Goal: Information Seeking & Learning: Learn about a topic

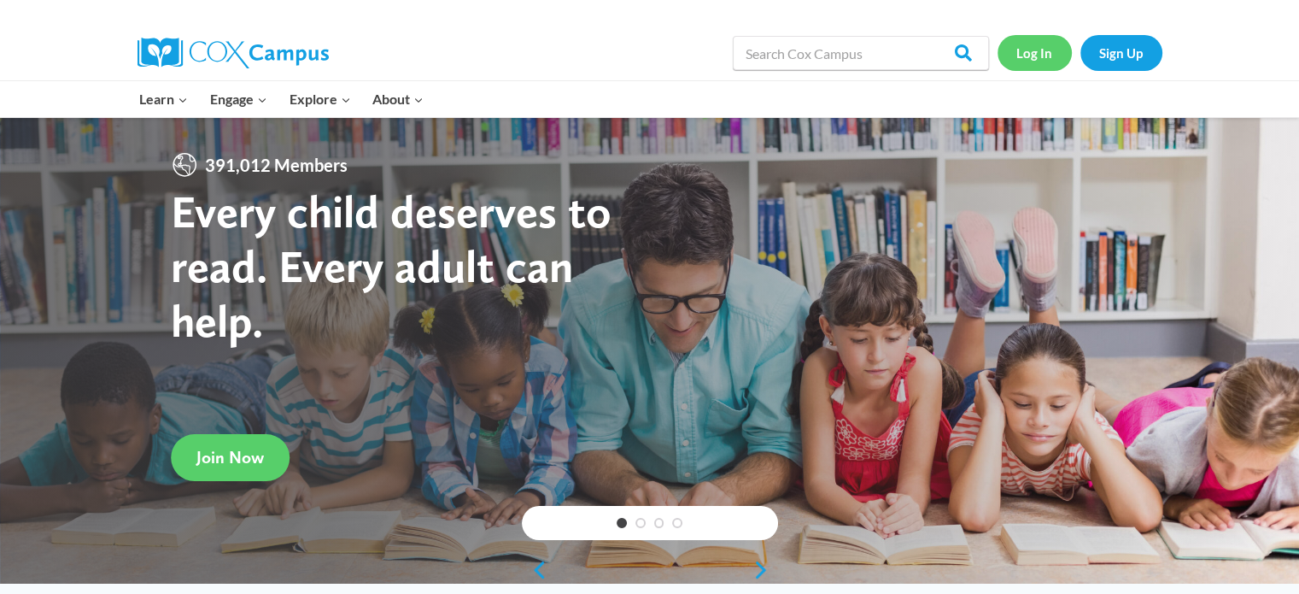
click at [1035, 56] on link "Log In" at bounding box center [1035, 52] width 74 height 35
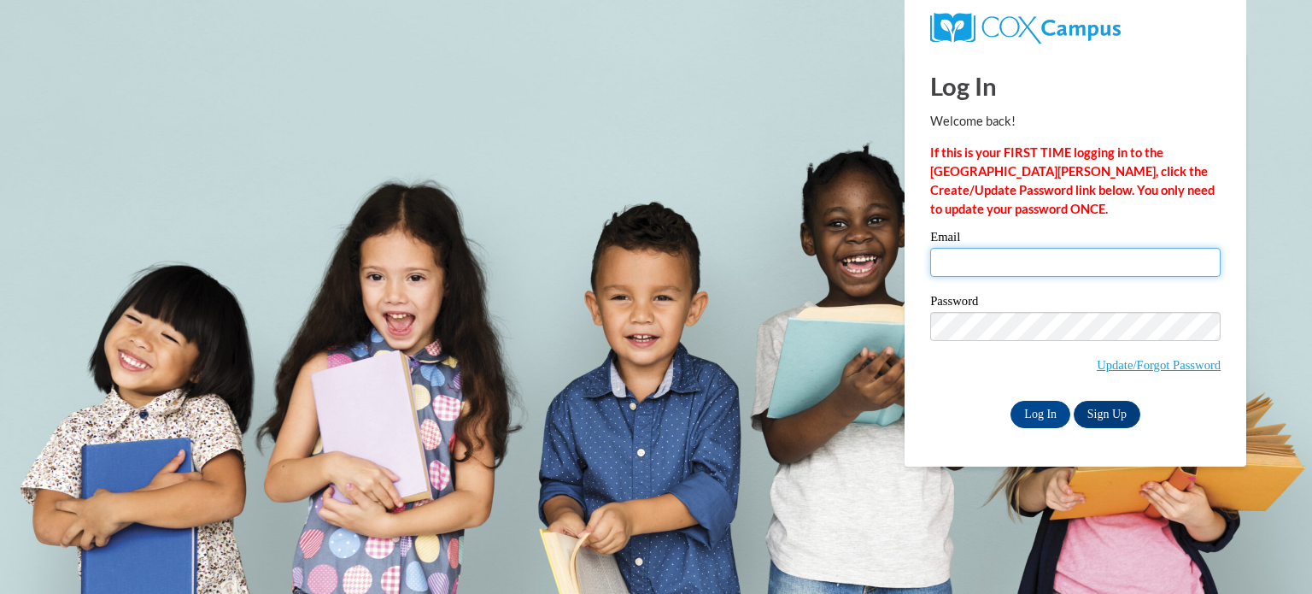
drag, startPoint x: 1044, startPoint y: 262, endPoint x: 1047, endPoint y: 273, distance: 11.4
click at [1044, 262] on input "Email" at bounding box center [1075, 262] width 290 height 29
type input "allison_k2005@yahoo.com"
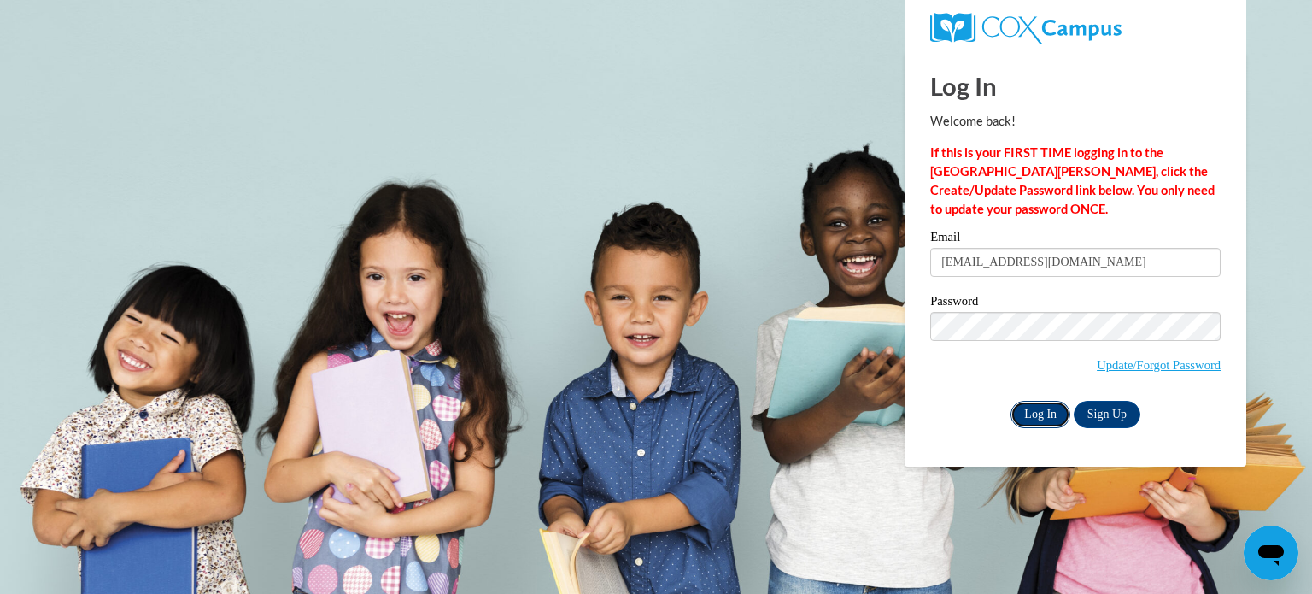
click at [1049, 418] on input "Log In" at bounding box center [1041, 414] width 60 height 27
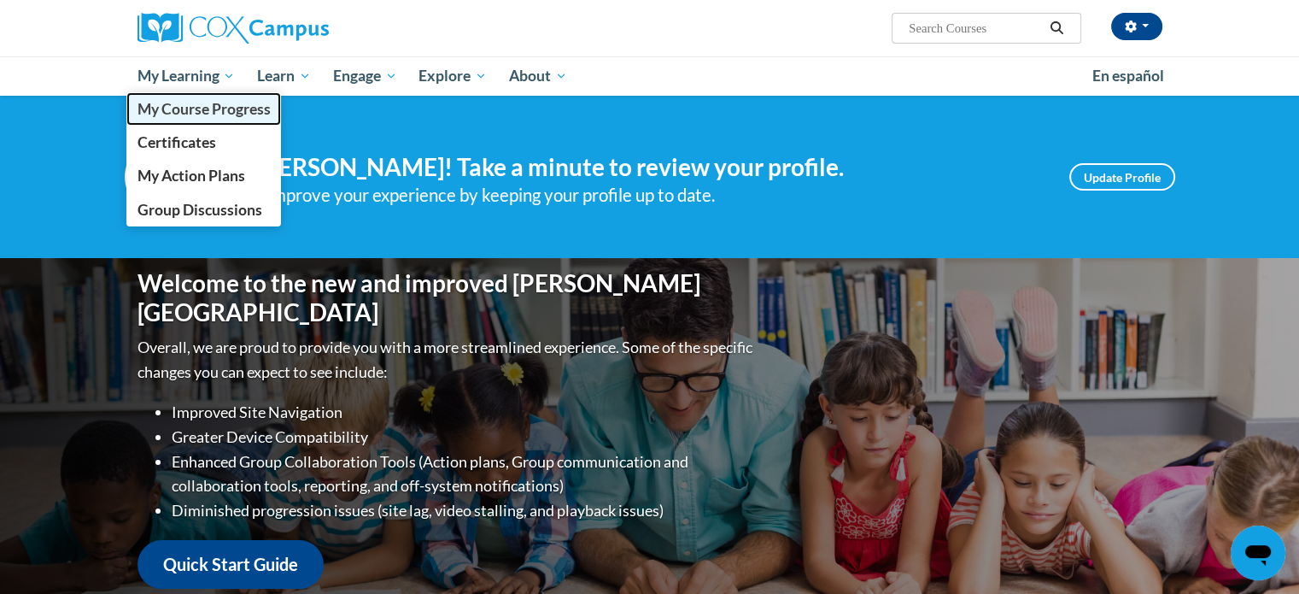
click at [200, 103] on span "My Course Progress" at bounding box center [203, 109] width 133 height 18
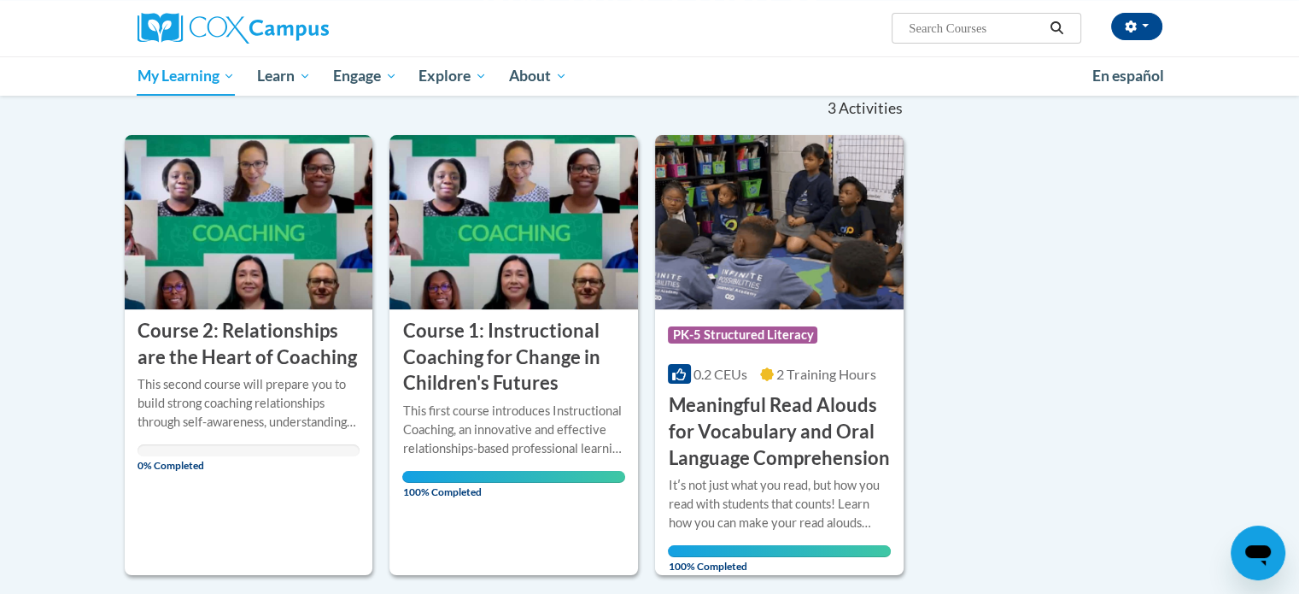
scroll to position [256, 0]
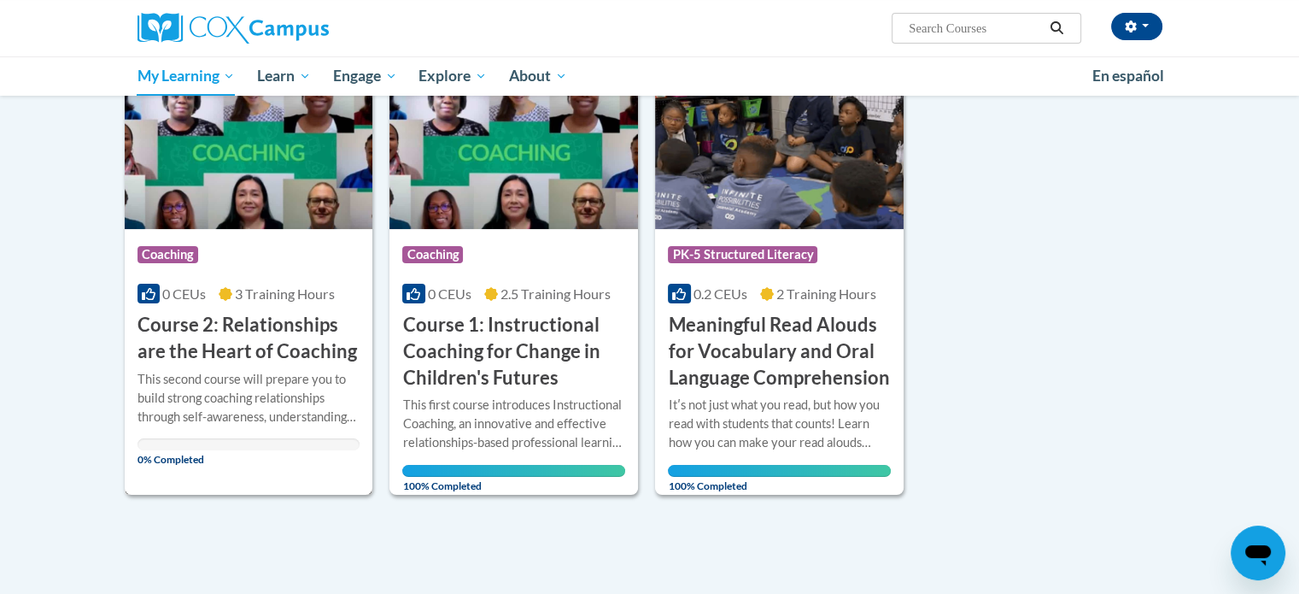
click at [211, 324] on h3 "Course 2: Relationships are the Heart of Coaching" at bounding box center [249, 338] width 223 height 53
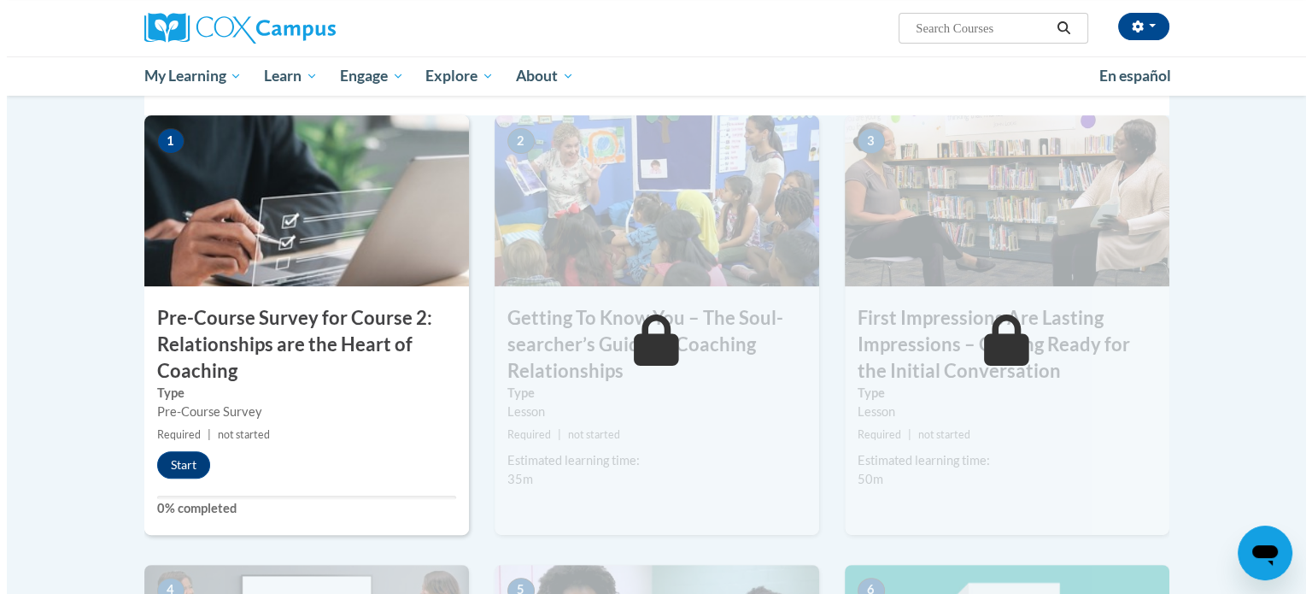
scroll to position [427, 0]
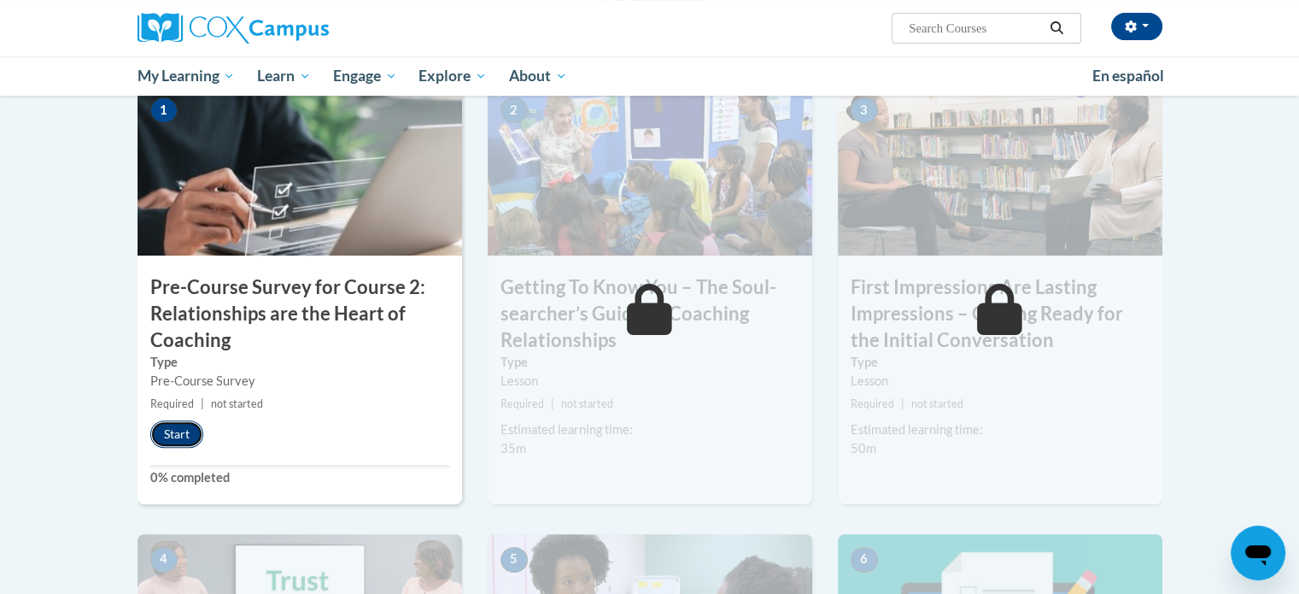
click at [183, 433] on button "Start" at bounding box center [176, 433] width 53 height 27
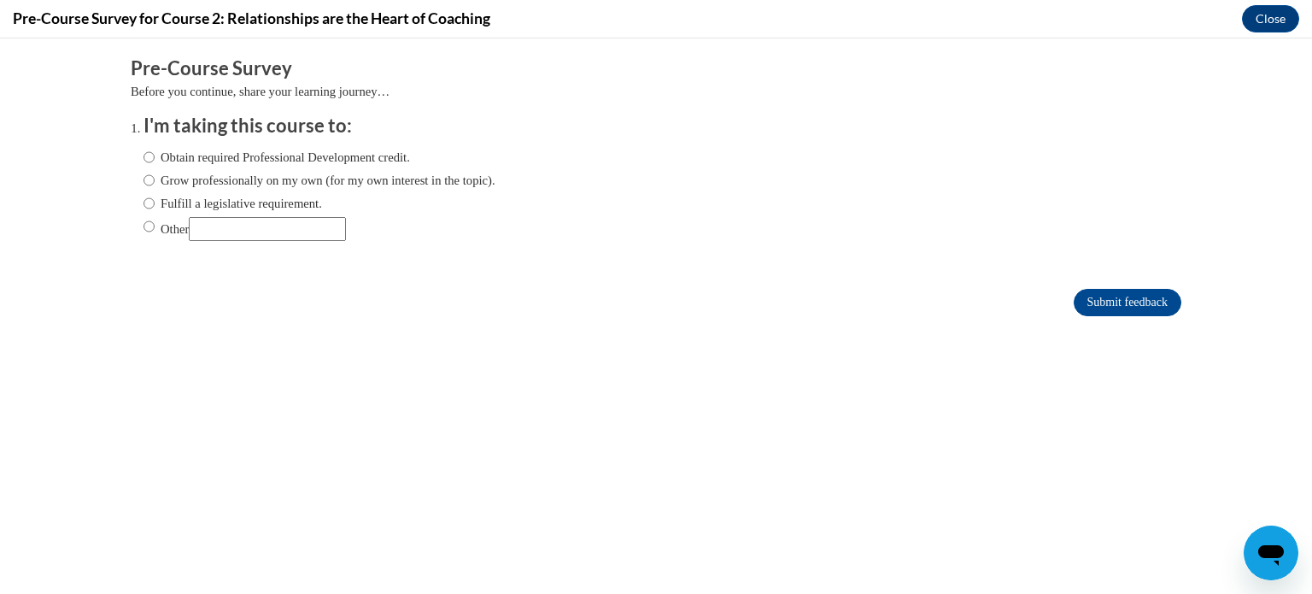
scroll to position [0, 0]
click at [144, 158] on input "Obtain required Professional Development credit." at bounding box center [149, 157] width 11 height 19
radio input "true"
click at [144, 181] on input "Grow professionally on my own (for my own interest in the topic)." at bounding box center [149, 180] width 11 height 19
radio input "true"
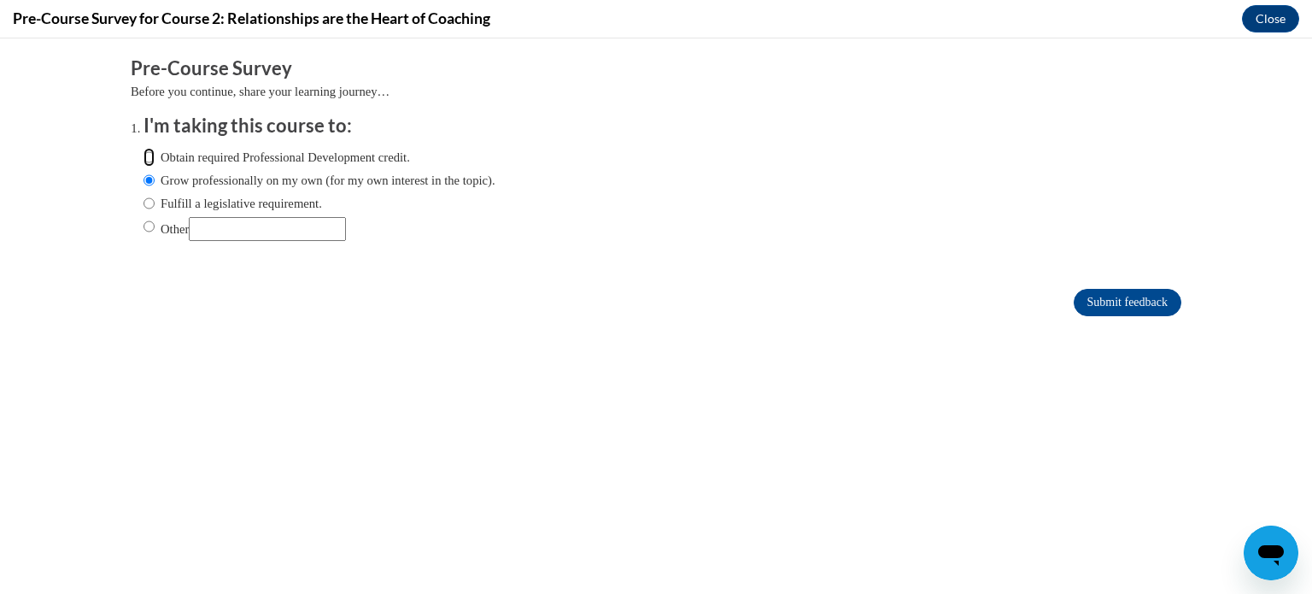
click at [144, 156] on input "Obtain required Professional Development credit." at bounding box center [149, 157] width 11 height 19
radio input "true"
click at [1153, 302] on input "Submit feedback" at bounding box center [1128, 302] width 108 height 27
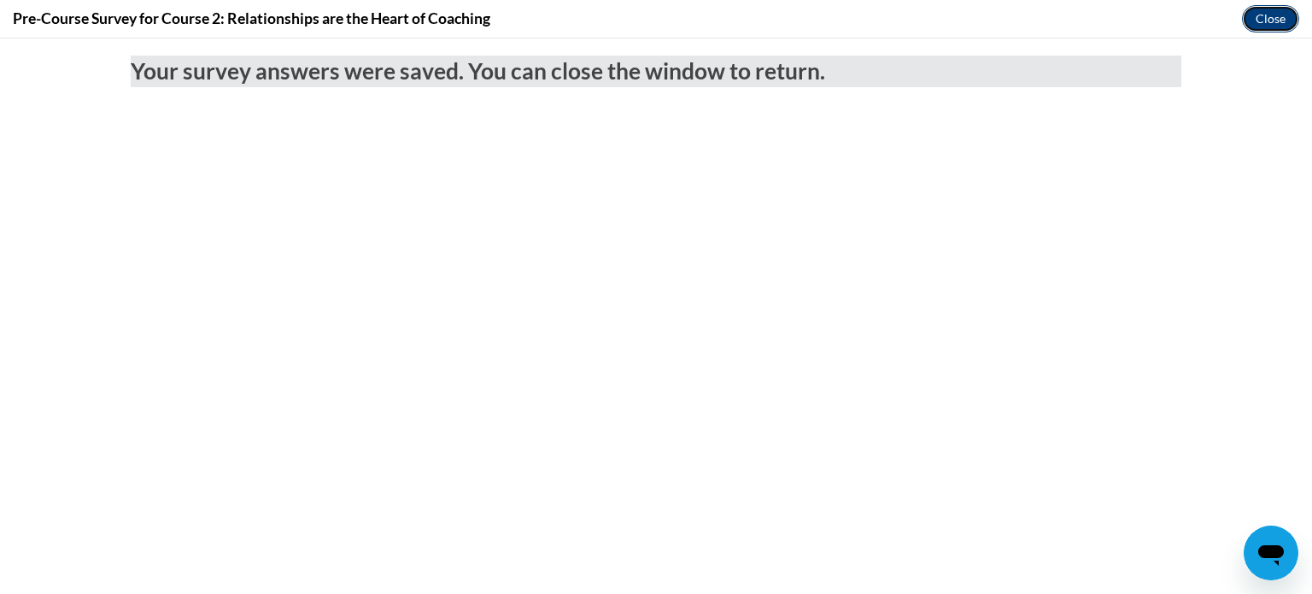
click at [1254, 9] on button "Close" at bounding box center [1270, 18] width 57 height 27
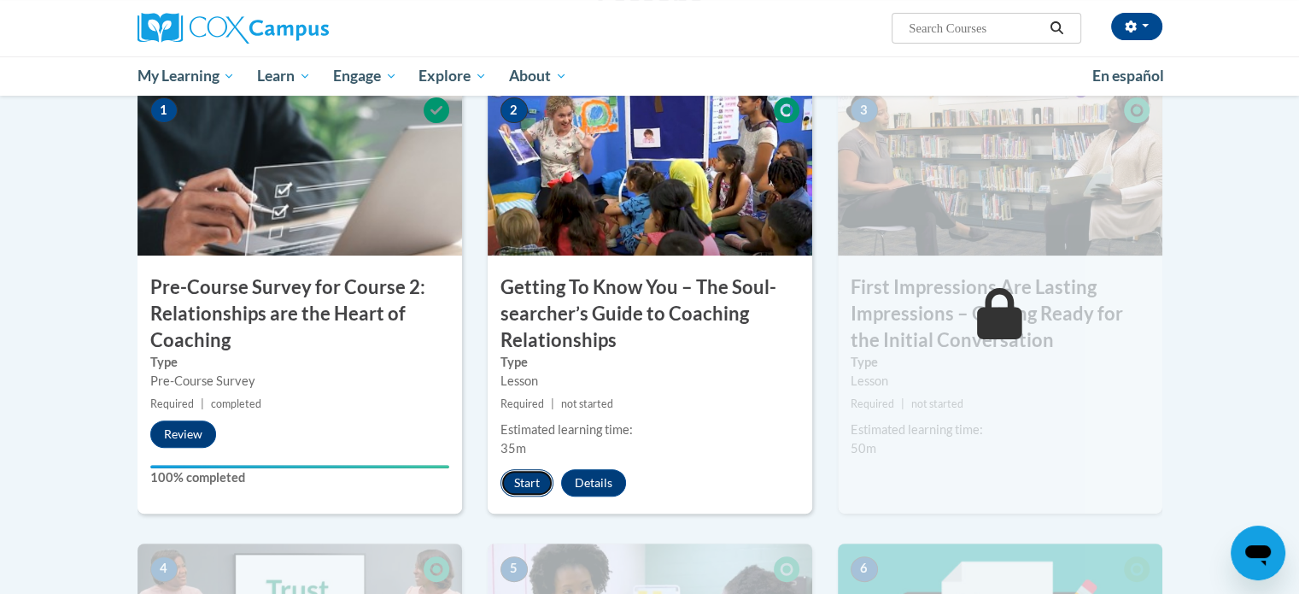
click at [516, 491] on button "Start" at bounding box center [527, 482] width 53 height 27
